Goal: Task Accomplishment & Management: Use online tool/utility

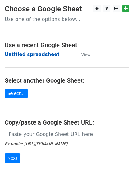
click at [31, 56] on strong "Untitled spreadsheet" at bounding box center [32, 55] width 55 height 6
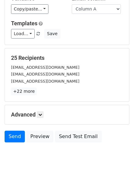
scroll to position [59, 0]
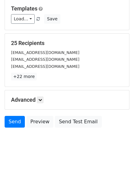
click at [45, 104] on div "Advanced Tracking Track Opens UTM Codes Track Clicks Filters Only include sprea…" at bounding box center [67, 99] width 124 height 19
click at [44, 103] on link at bounding box center [40, 99] width 7 height 7
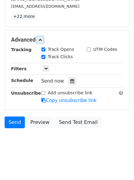
scroll to position [120, 0]
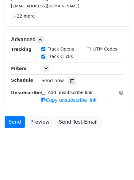
click at [70, 85] on div "Tracking Track Opens UTM Codes Track Clicks Filters Only include spreadsheet ro…" at bounding box center [67, 74] width 112 height 57
click at [70, 80] on icon at bounding box center [72, 80] width 4 height 4
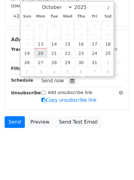
type input "2025-10-20 12:00"
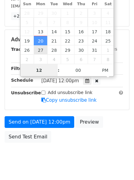
scroll to position [0, 0]
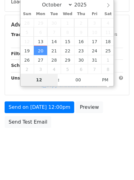
type input "4"
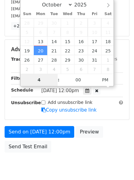
scroll to position [120, 0]
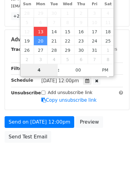
type input "2025-10-13 16:00"
type input "04"
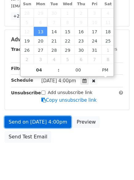
click at [34, 119] on link "Send on Oct 13 at 4:00pm" at bounding box center [38, 122] width 67 height 12
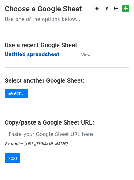
click at [13, 53] on strong "Untitled spreadsheet" at bounding box center [32, 55] width 55 height 6
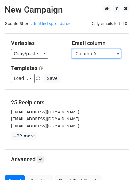
click at [102, 54] on select "Column A Column B Column C Column D Column E Column F" at bounding box center [96, 54] width 49 height 10
select select "Column B"
click at [72, 49] on select "Column A Column B Column C Column D Column E Column F" at bounding box center [96, 54] width 49 height 10
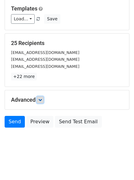
click at [44, 102] on link at bounding box center [40, 99] width 7 height 7
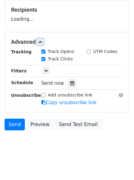
scroll to position [93, 0]
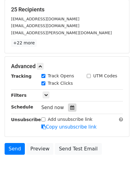
click at [70, 105] on icon at bounding box center [72, 107] width 4 height 4
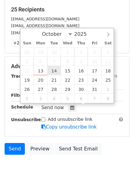
type input "2025-10-14 12:00"
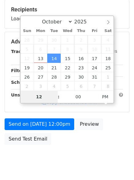
type input "5"
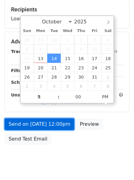
type input "2025-10-14 17:00"
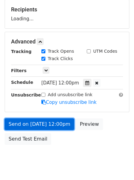
click at [35, 120] on link "Send on Oct 14 at 12:00pm" at bounding box center [40, 124] width 70 height 12
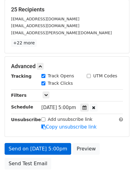
click at [38, 149] on body "New Campaign Daily emails left: 50 Google Sheet: Untitled spreadsheet Variables…" at bounding box center [67, 54] width 134 height 285
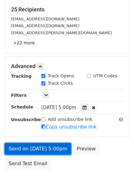
click at [36, 149] on link "Send on Oct 14 at 5:00pm" at bounding box center [38, 149] width 67 height 12
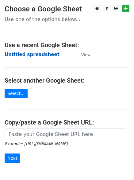
click at [19, 55] on strong "Untitled spreadsheet" at bounding box center [32, 55] width 55 height 6
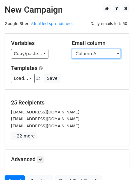
drag, startPoint x: 0, startPoint y: 0, endPoint x: 88, endPoint y: 57, distance: 104.6
click at [87, 55] on select "Column A Column B Column C Column D Column E Column F" at bounding box center [96, 54] width 49 height 10
select select "Column C"
click at [72, 49] on select "Column A Column B Column C Column D Column E Column F" at bounding box center [96, 54] width 49 height 10
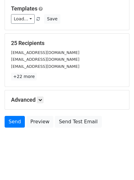
click at [45, 98] on h5 "Advanced" at bounding box center [67, 99] width 112 height 7
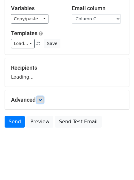
click at [44, 98] on link at bounding box center [40, 99] width 7 height 7
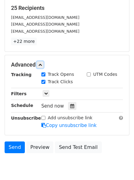
scroll to position [95, 0]
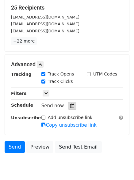
click at [70, 105] on icon at bounding box center [72, 105] width 4 height 4
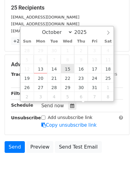
type input "[DATE] 12:00"
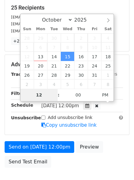
type input "6"
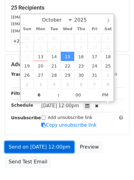
type input "[DATE] 18:00"
click at [38, 145] on link "Send on [DATE] 12:00pm" at bounding box center [40, 147] width 70 height 12
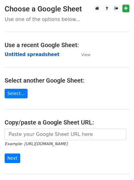
click at [16, 54] on strong "Untitled spreadsheet" at bounding box center [32, 55] width 55 height 6
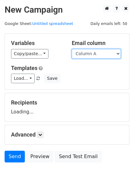
click at [98, 54] on select "Column A Column B Column C Column D Column E Column F" at bounding box center [96, 54] width 49 height 10
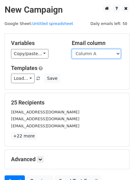
click at [89, 57] on select "Column A Column B Column C Column D Column E Column F" at bounding box center [96, 54] width 49 height 10
select select "Column D"
click at [72, 49] on select "Column A Column B Column C Column D Column E Column F" at bounding box center [96, 54] width 49 height 10
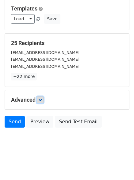
click at [42, 102] on link at bounding box center [40, 99] width 7 height 7
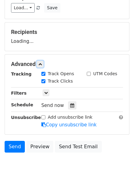
scroll to position [88, 0]
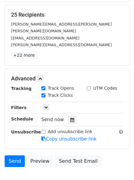
click at [76, 115] on div "Send now" at bounding box center [77, 119] width 72 height 8
click at [70, 117] on icon at bounding box center [72, 119] width 4 height 4
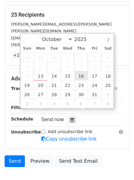
type input "2025-10-16 12:00"
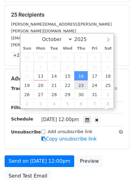
scroll to position [0, 0]
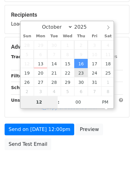
type input "7"
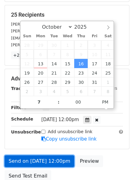
type input "2025-10-16 19:00"
click at [46, 155] on link "Send on Oct 16 at 12:00pm" at bounding box center [40, 161] width 70 height 12
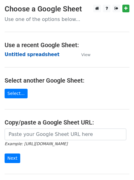
click at [18, 54] on strong "Untitled spreadsheet" at bounding box center [32, 55] width 55 height 6
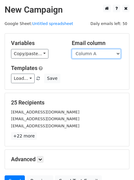
click at [89, 54] on select "Column A Column B Column C Column D Column E Column F" at bounding box center [96, 54] width 49 height 10
select select "Column E"
click at [72, 49] on select "Column A Column B Column C Column D Column E Column F" at bounding box center [96, 54] width 49 height 10
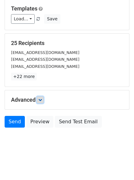
click at [38, 100] on link at bounding box center [40, 99] width 7 height 7
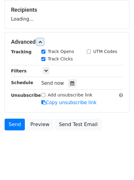
scroll to position [93, 0]
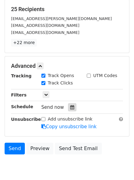
click at [70, 106] on icon at bounding box center [72, 107] width 4 height 4
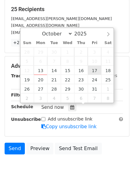
type input "2025-10-17 12:00"
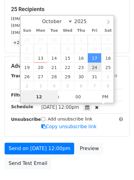
scroll to position [0, 0]
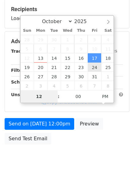
type input "8"
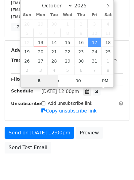
scroll to position [134, 0]
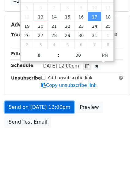
type input "2025-10-17 20:00"
click at [42, 101] on link "Send on Oct 17 at 12:00pm" at bounding box center [40, 107] width 70 height 12
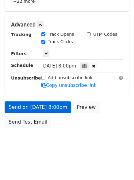
scroll to position [110, 0]
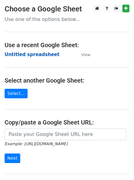
click at [30, 55] on strong "Untitled spreadsheet" at bounding box center [32, 55] width 55 height 6
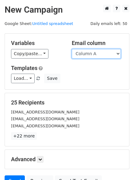
click at [102, 54] on select "Column A Column B Column C Column D Column E Column F" at bounding box center [96, 54] width 49 height 10
select select "Column F"
click at [72, 49] on select "Column A Column B Column C Column D Column E Column F" at bounding box center [96, 54] width 49 height 10
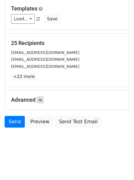
drag, startPoint x: 47, startPoint y: 102, endPoint x: 45, endPoint y: 101, distance: 3.2
click at [46, 102] on h5 "Advanced" at bounding box center [67, 99] width 112 height 7
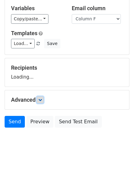
click at [44, 100] on link at bounding box center [40, 99] width 7 height 7
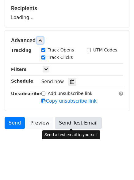
scroll to position [94, 0]
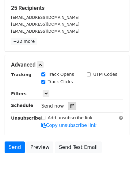
click at [68, 109] on div at bounding box center [72, 106] width 8 height 8
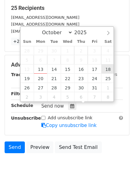
type input "2025-10-18 12:00"
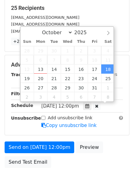
scroll to position [0, 0]
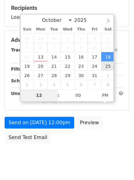
type input "9"
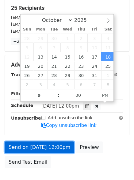
type input "2025-10-18 21:00"
click at [46, 150] on link "Send on Oct 18 at 12:00pm" at bounding box center [40, 147] width 70 height 12
